Goal: Task Accomplishment & Management: Use online tool/utility

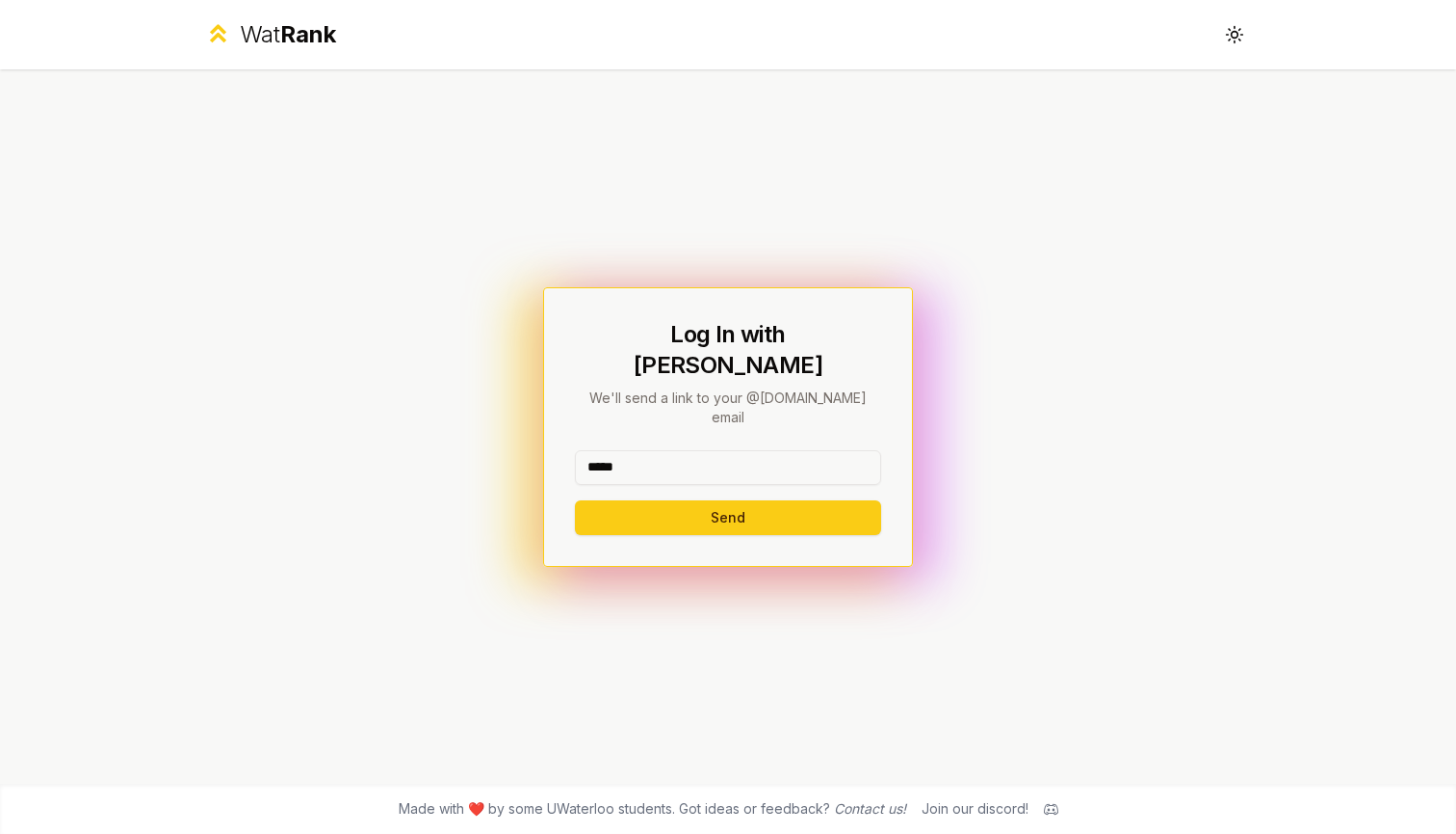
type input "*****"
click at [727, 500] on button "Send" at bounding box center [728, 517] width 306 height 35
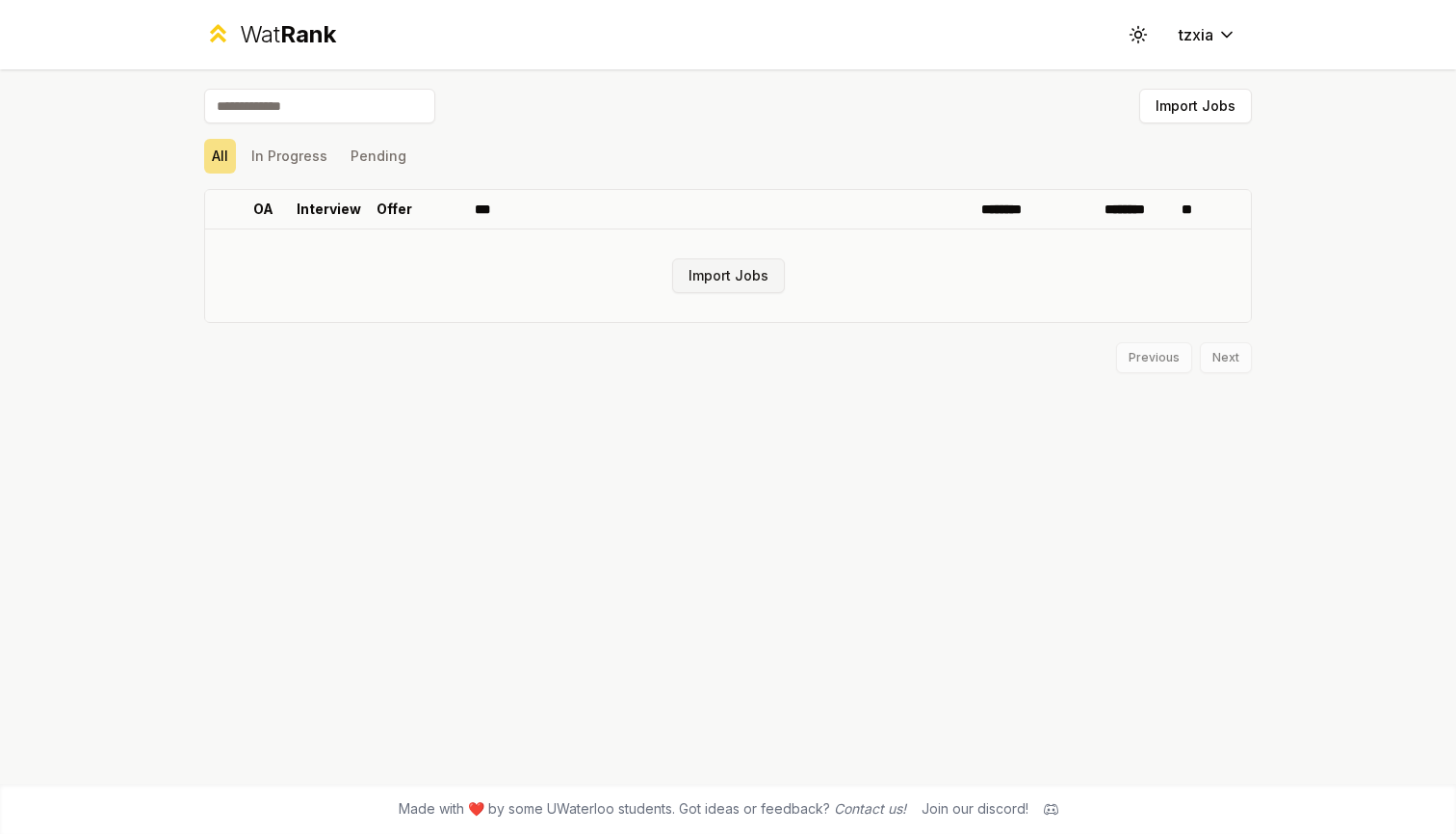
click at [727, 280] on button "Import Jobs" at bounding box center [729, 275] width 112 height 35
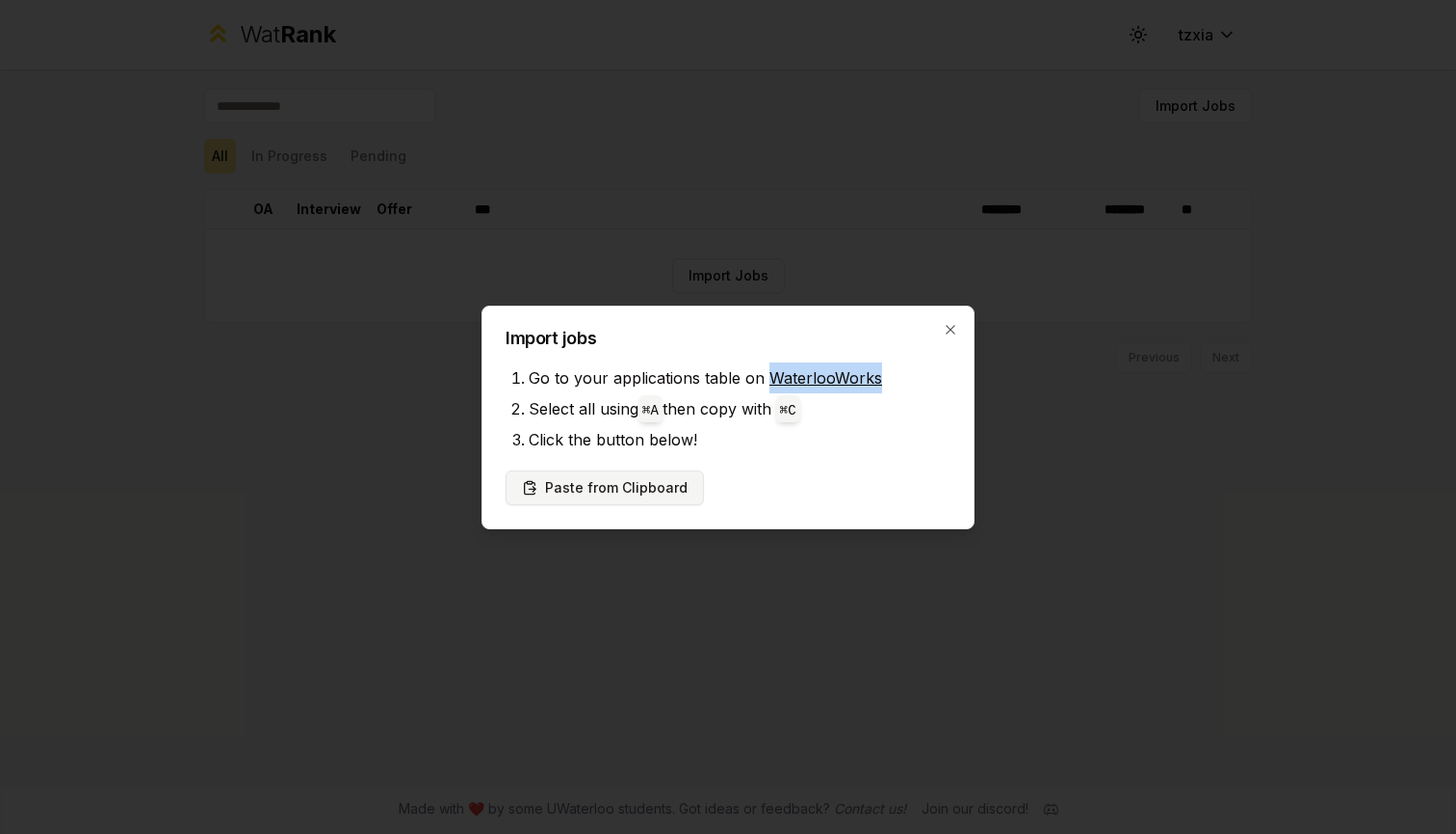
click at [632, 492] on button "Paste from Clipboard" at bounding box center [605, 487] width 198 height 35
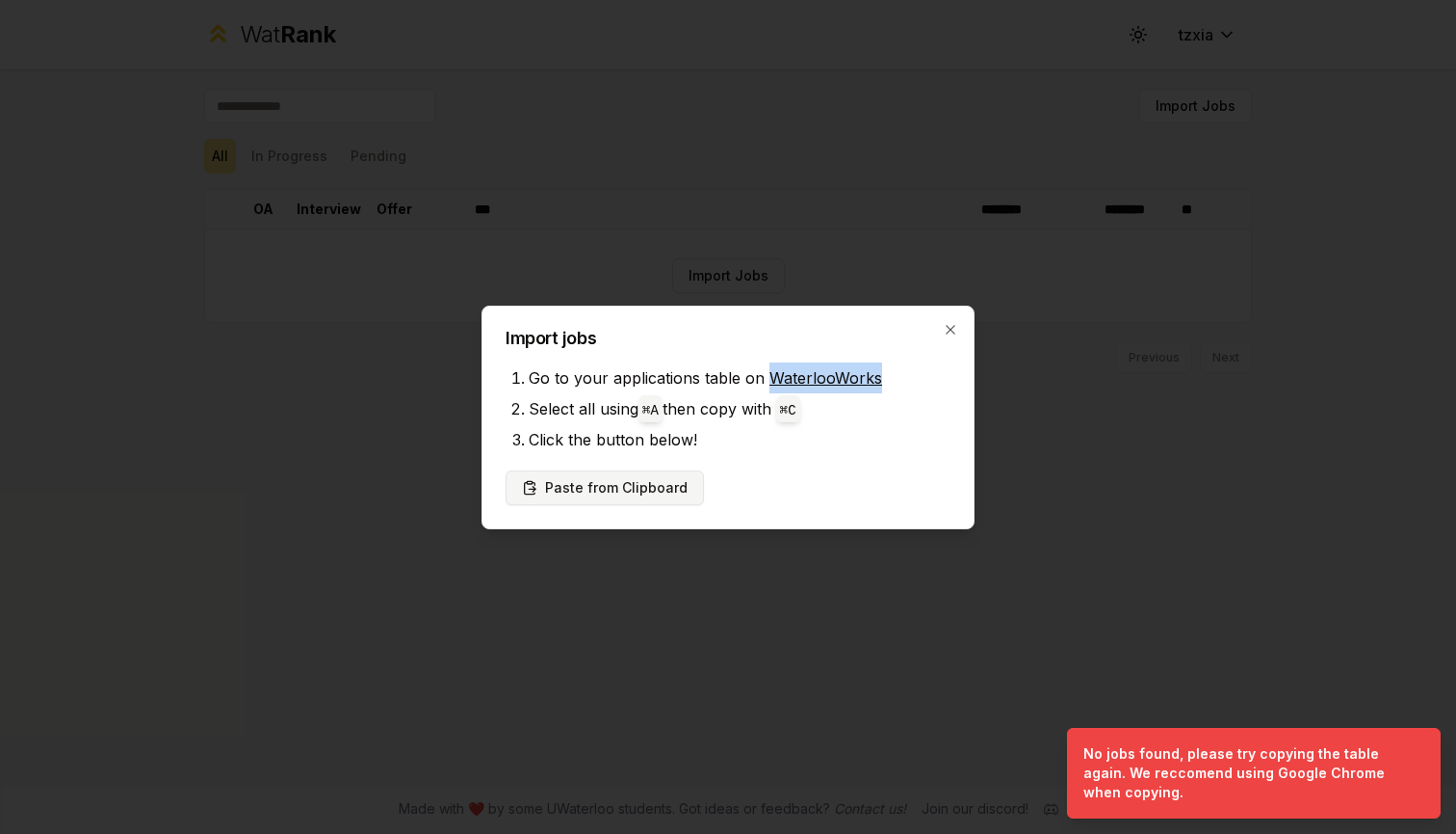
click at [656, 492] on button "Paste from Clipboard" at bounding box center [605, 487] width 198 height 35
click at [615, 486] on button "Paste from Clipboard" at bounding box center [605, 487] width 198 height 35
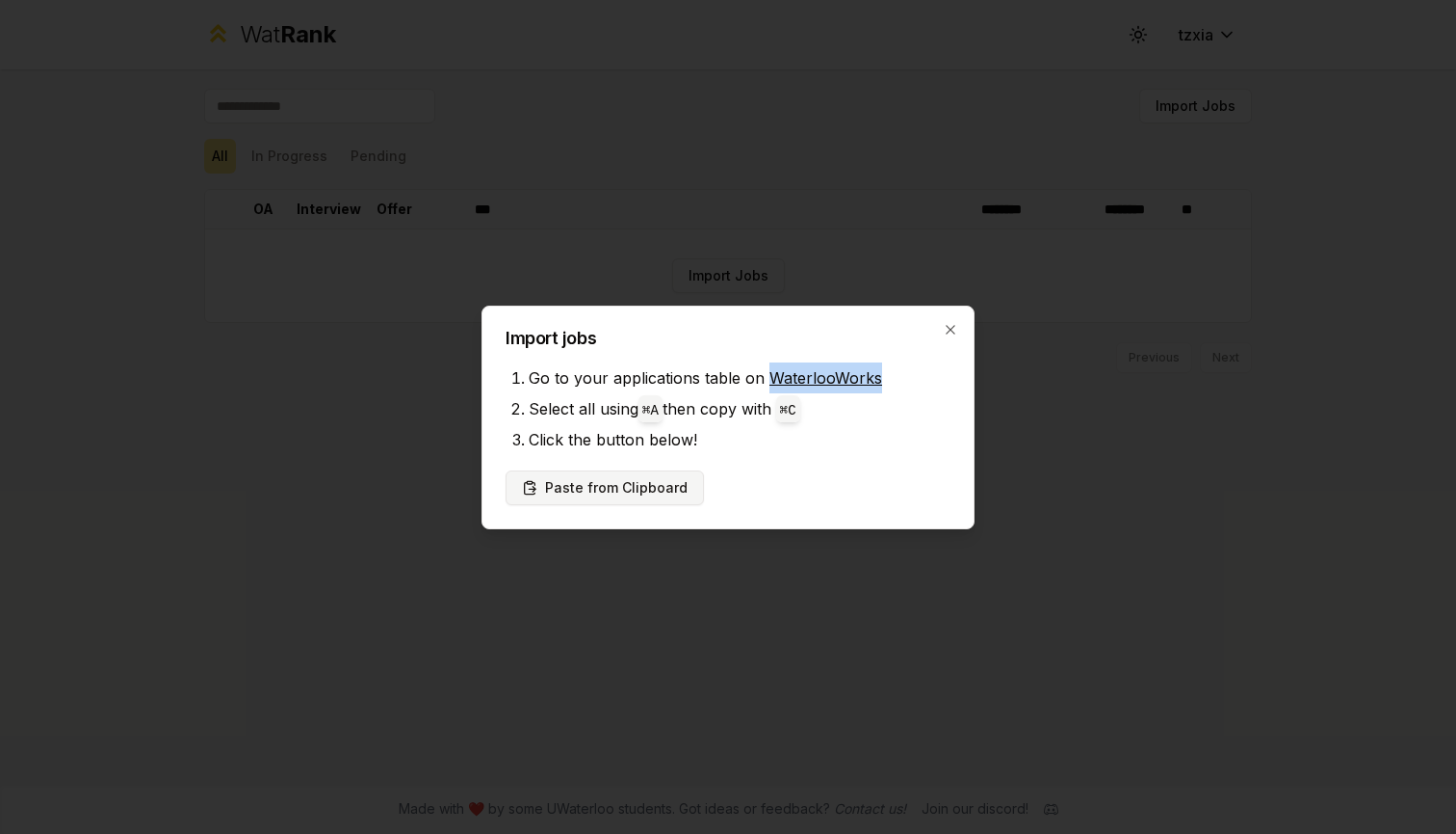
click at [632, 493] on button "Paste from Clipboard" at bounding box center [605, 487] width 198 height 35
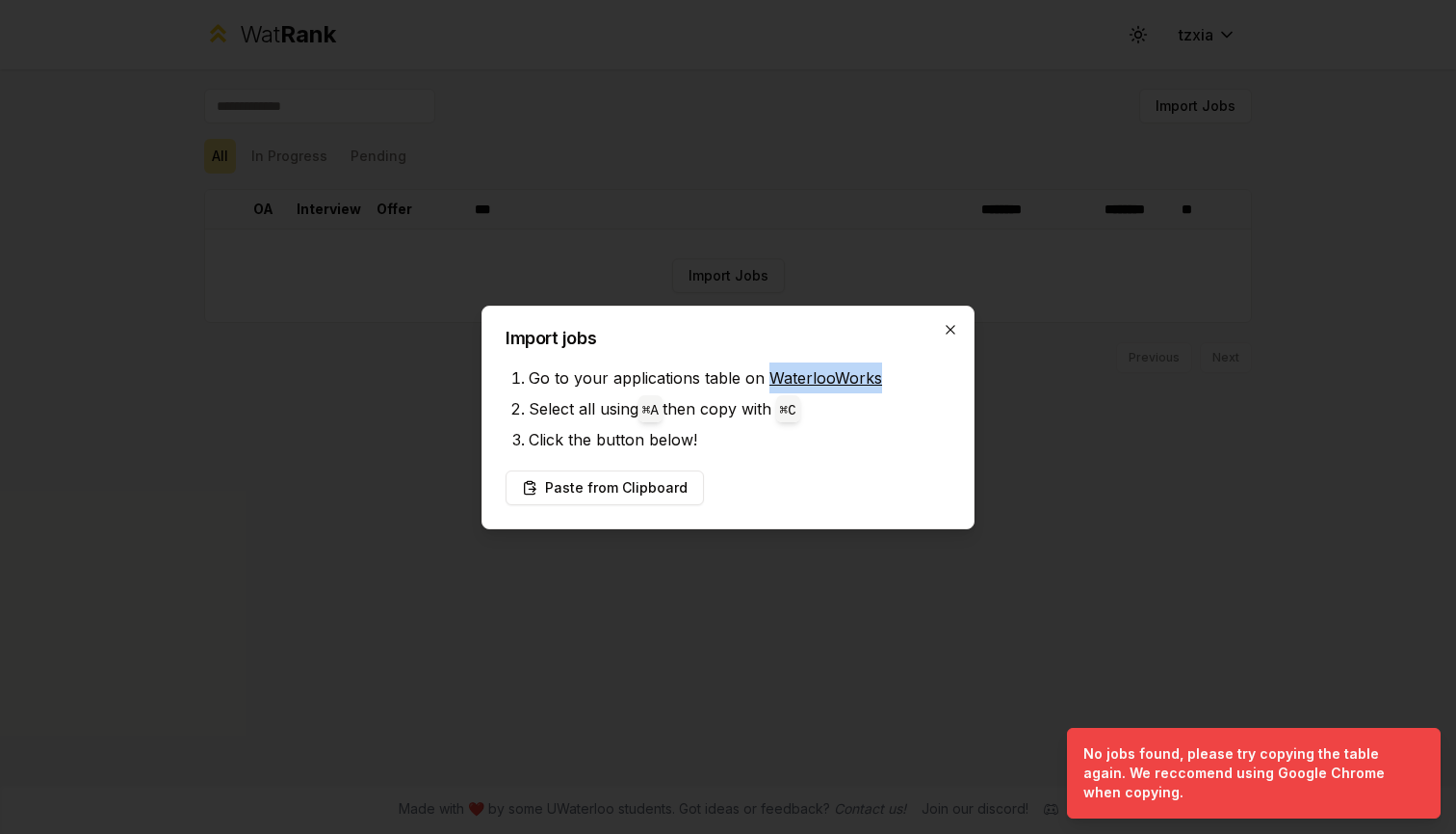
click at [945, 333] on icon "button" at bounding box center [951, 330] width 16 height 16
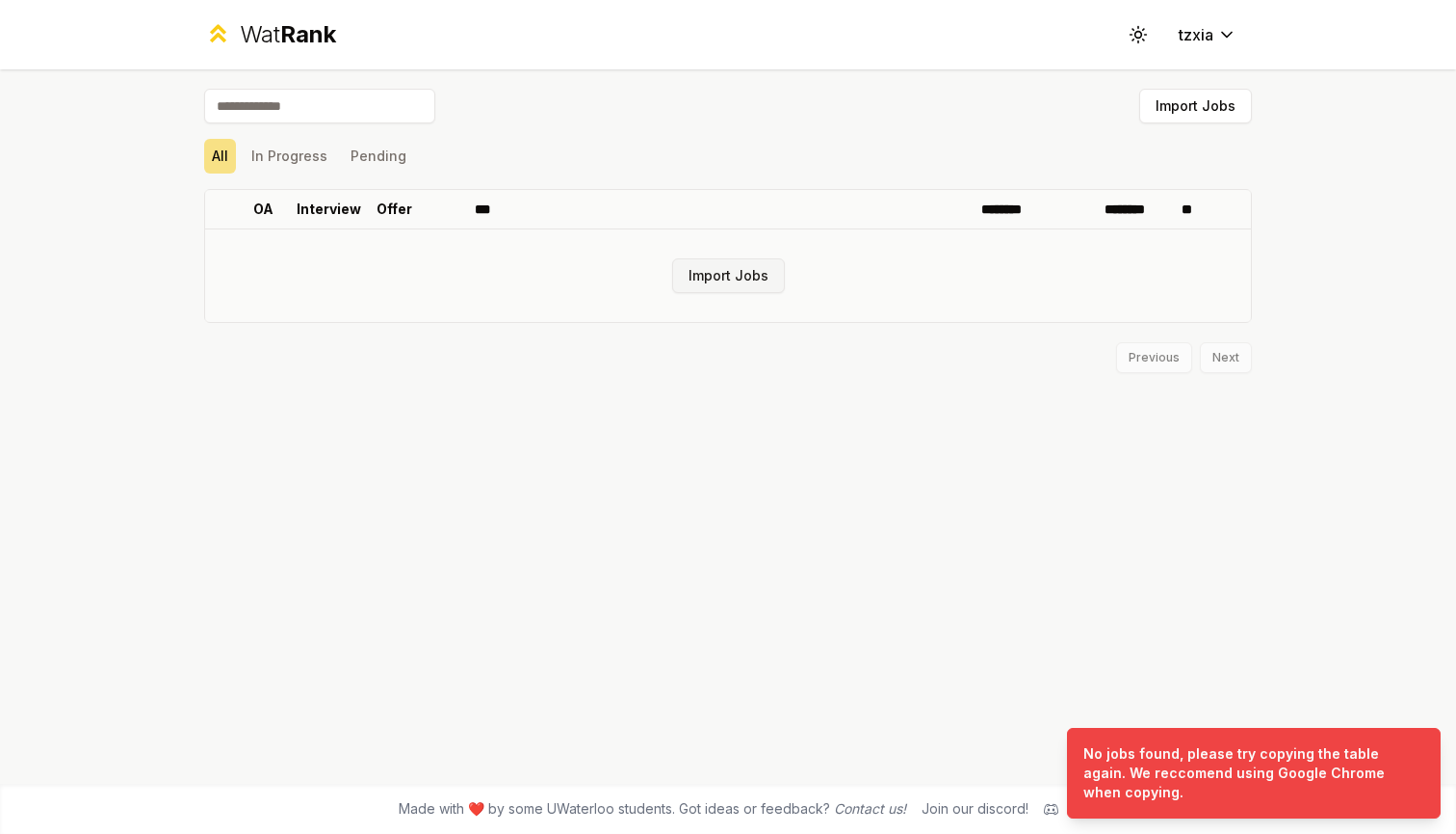
click at [727, 275] on button "Import Jobs" at bounding box center [729, 275] width 112 height 35
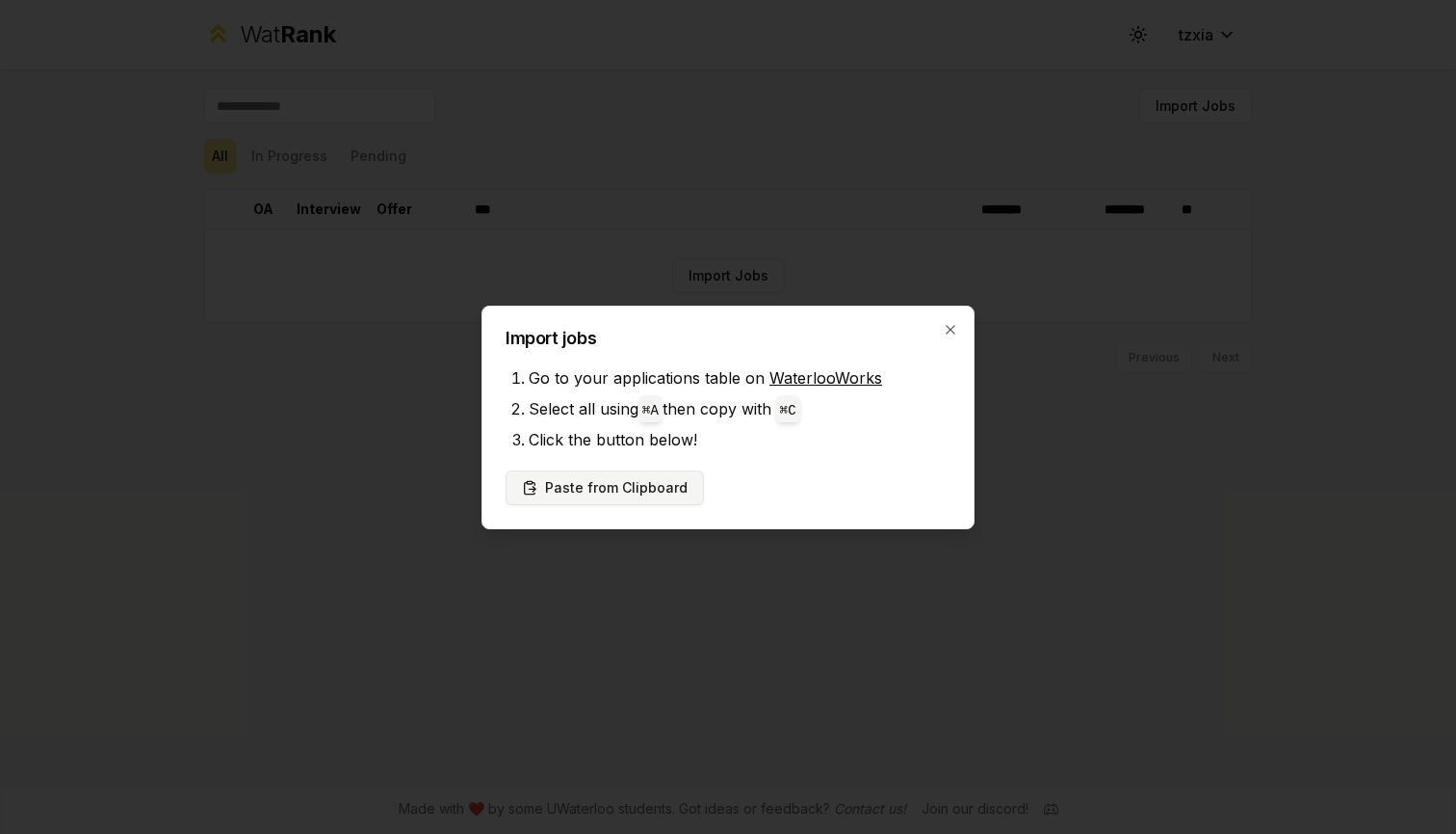
click at [654, 490] on button "Paste from Clipboard" at bounding box center [605, 487] width 198 height 35
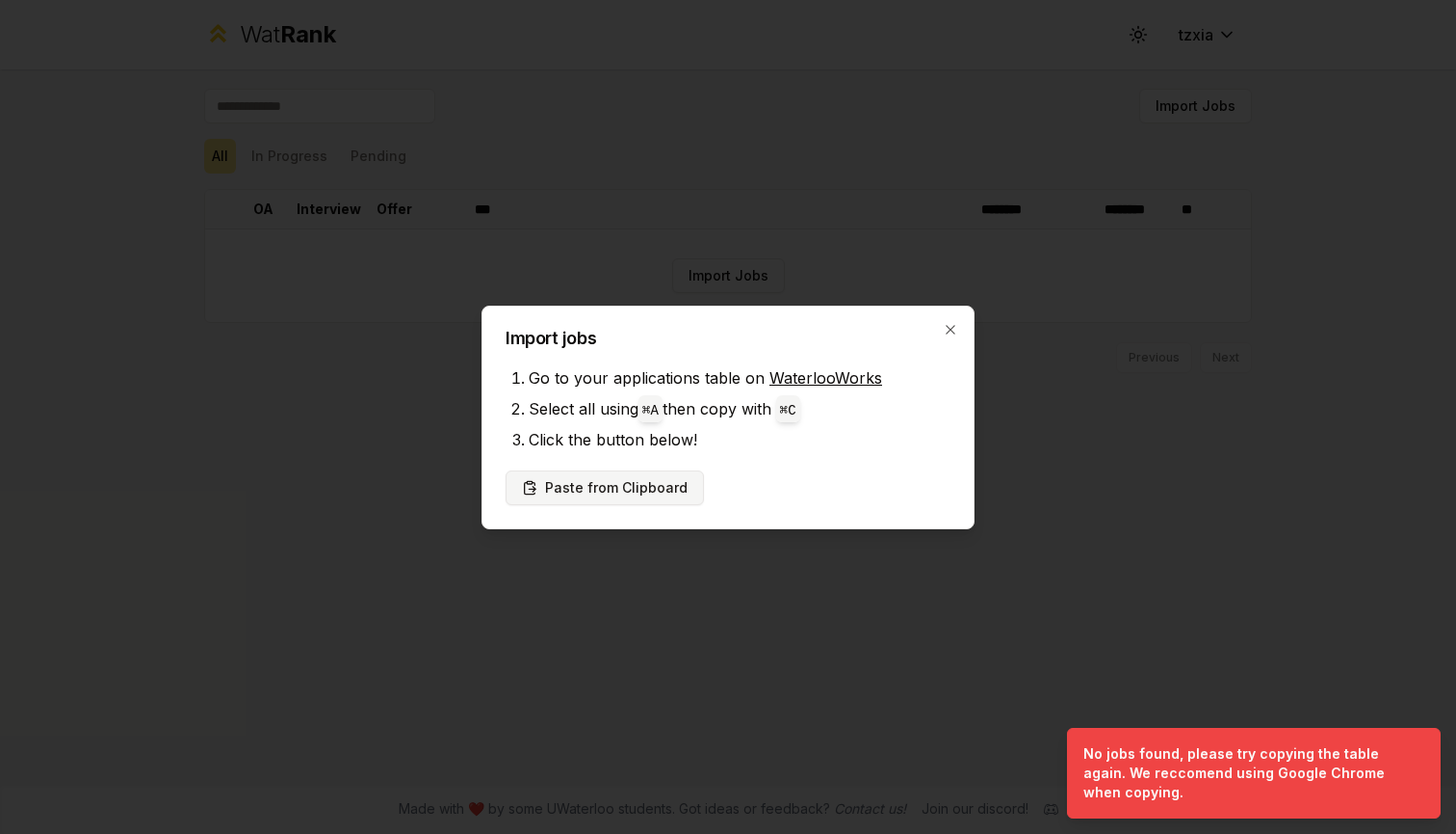
click at [633, 494] on button "Paste from Clipboard" at bounding box center [605, 487] width 198 height 35
click at [625, 488] on button "Paste from Clipboard" at bounding box center [605, 487] width 198 height 35
